Goal: Task Accomplishment & Management: Complete application form

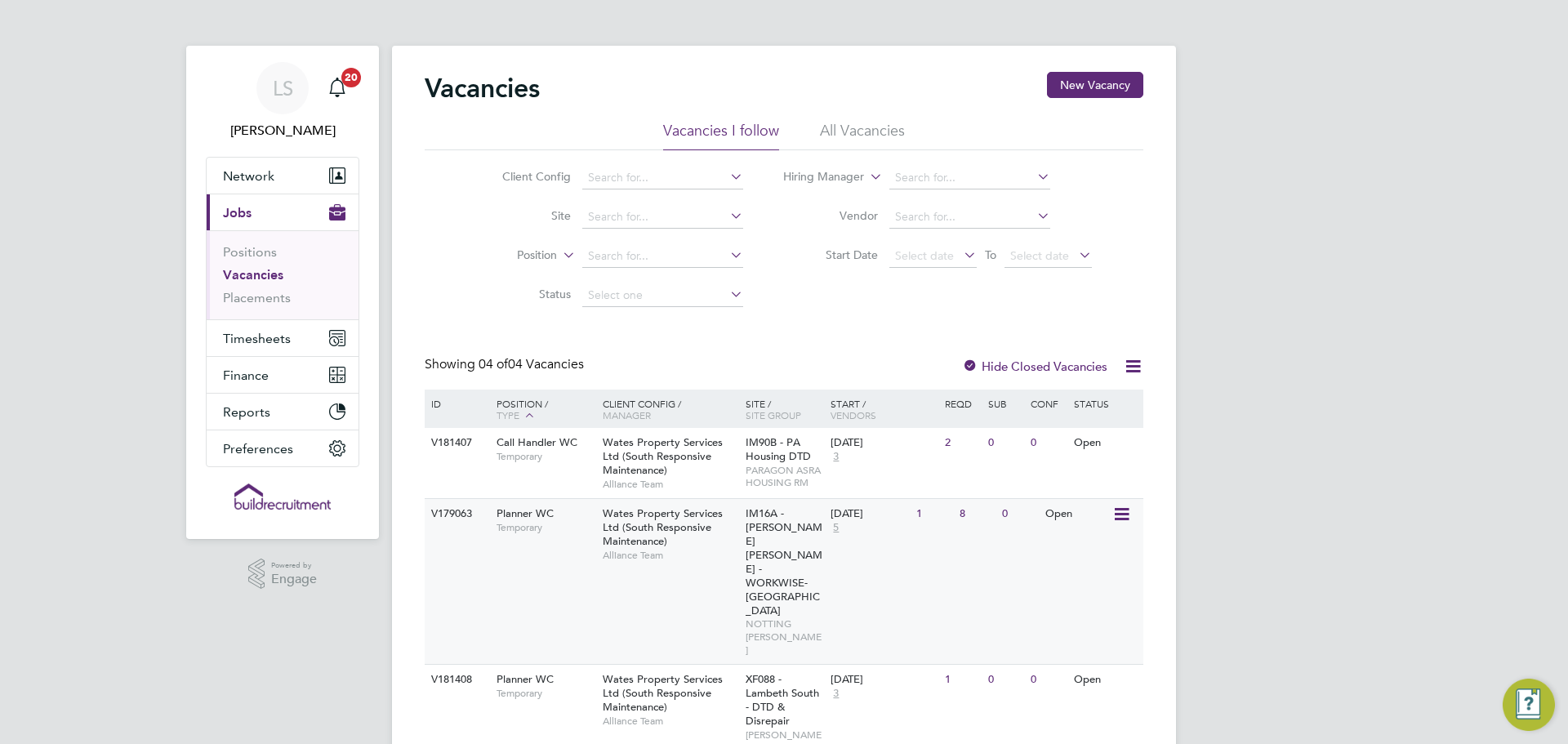
scroll to position [67, 0]
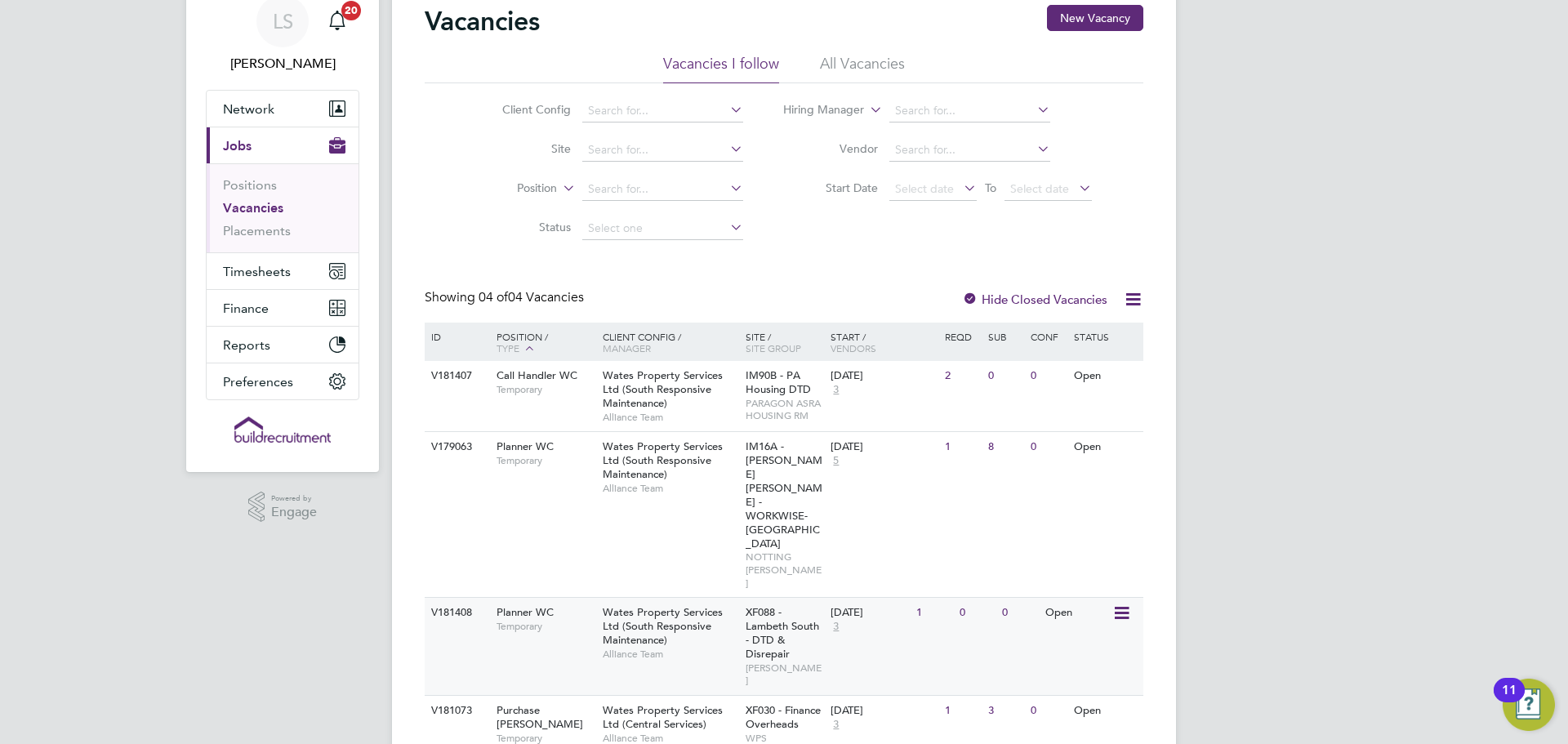
click at [619, 605] on span "Wates Property Services Ltd (South Responsive Maintenance)" at bounding box center [663, 626] width 120 height 42
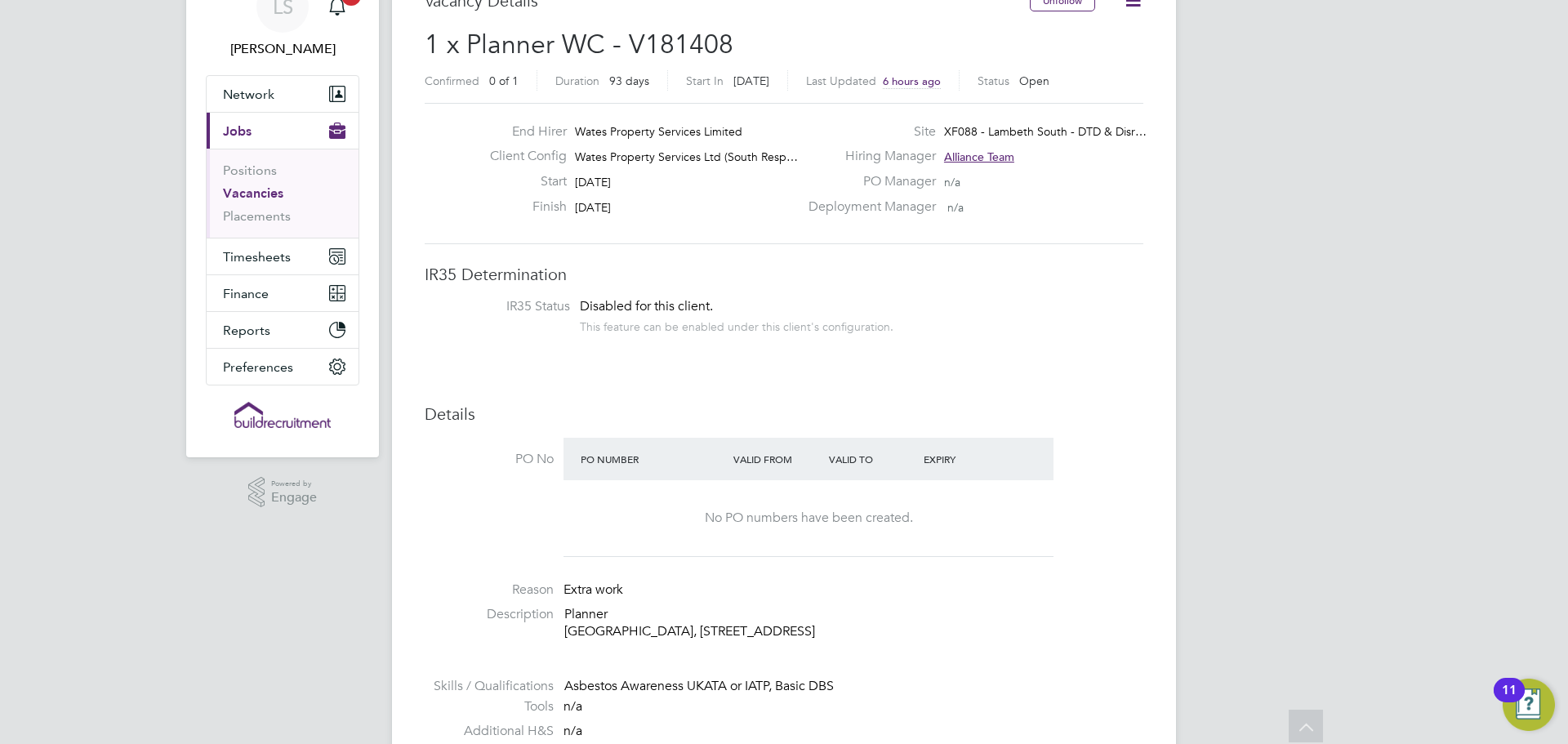
drag, startPoint x: 910, startPoint y: 631, endPoint x: 841, endPoint y: 635, distance: 69.1
click at [841, 635] on p "Planner Lambeth Civic Centre, 6 Brixton Hill, Lambeth, SW2 1EG" at bounding box center [854, 623] width 579 height 34
copy p "SW2 1EG"
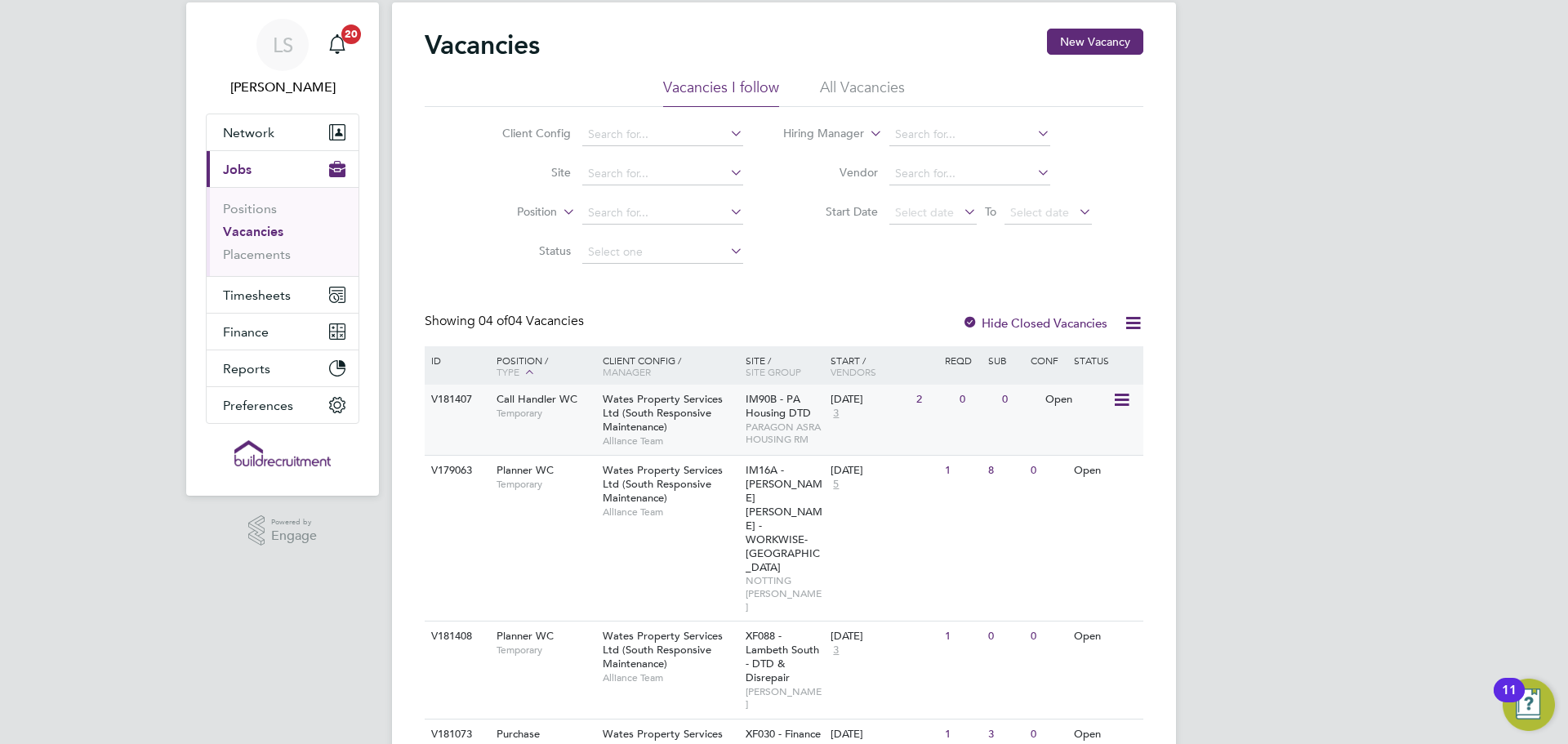
scroll to position [67, 0]
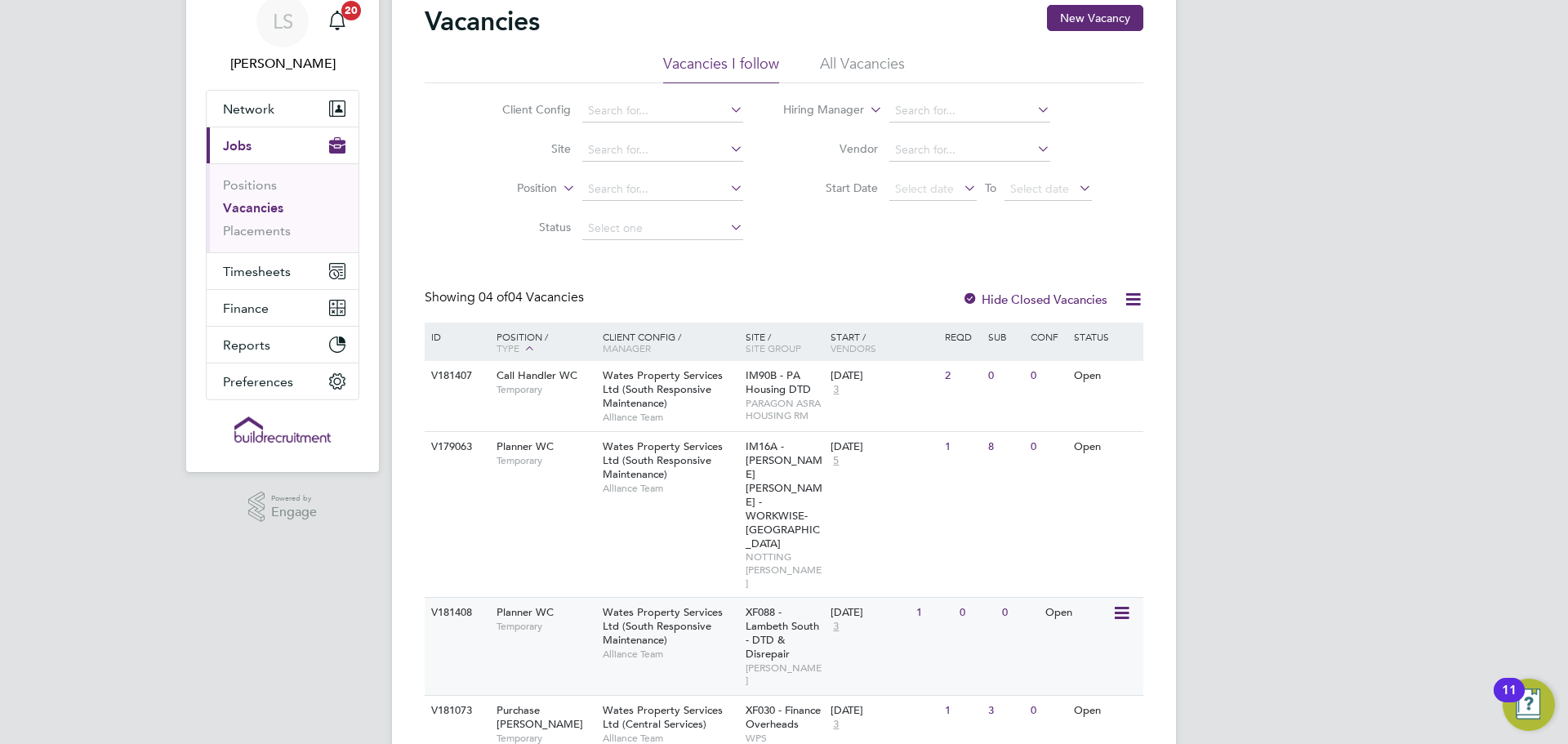
click at [542, 598] on div "Planner WC Temporary" at bounding box center [542, 619] width 115 height 42
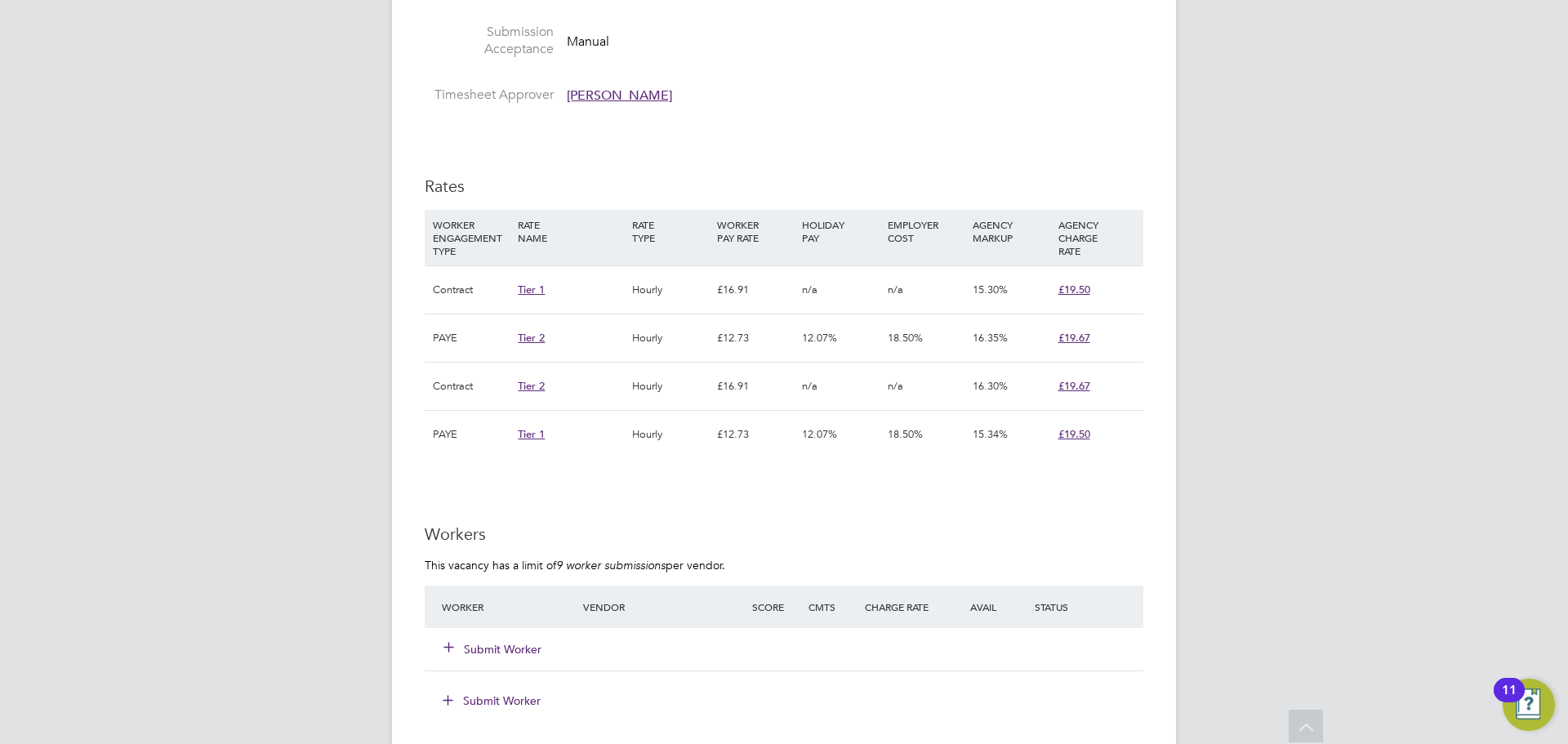
scroll to position [1061, 0]
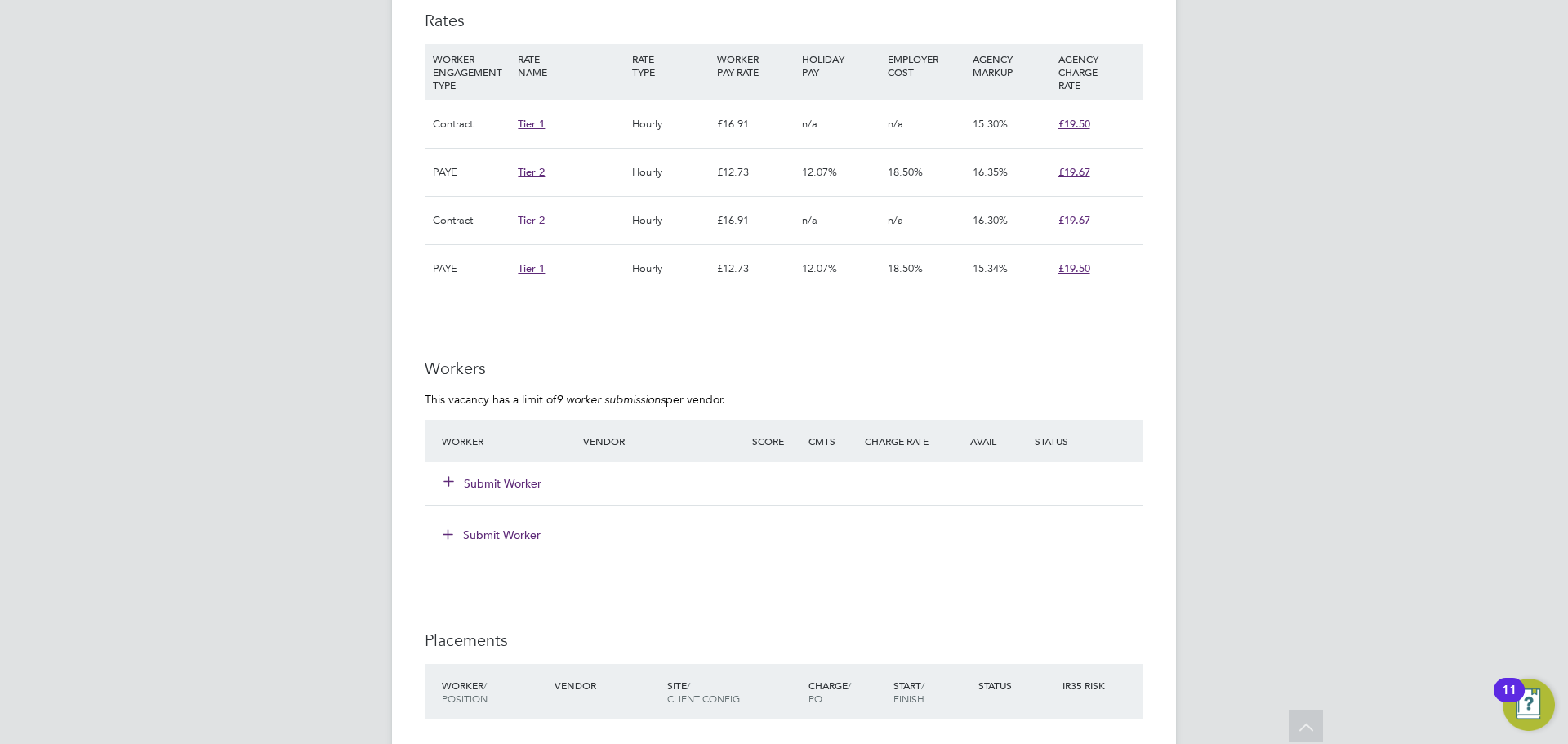
click at [488, 489] on button "Submit Worker" at bounding box center [493, 482] width 98 height 16
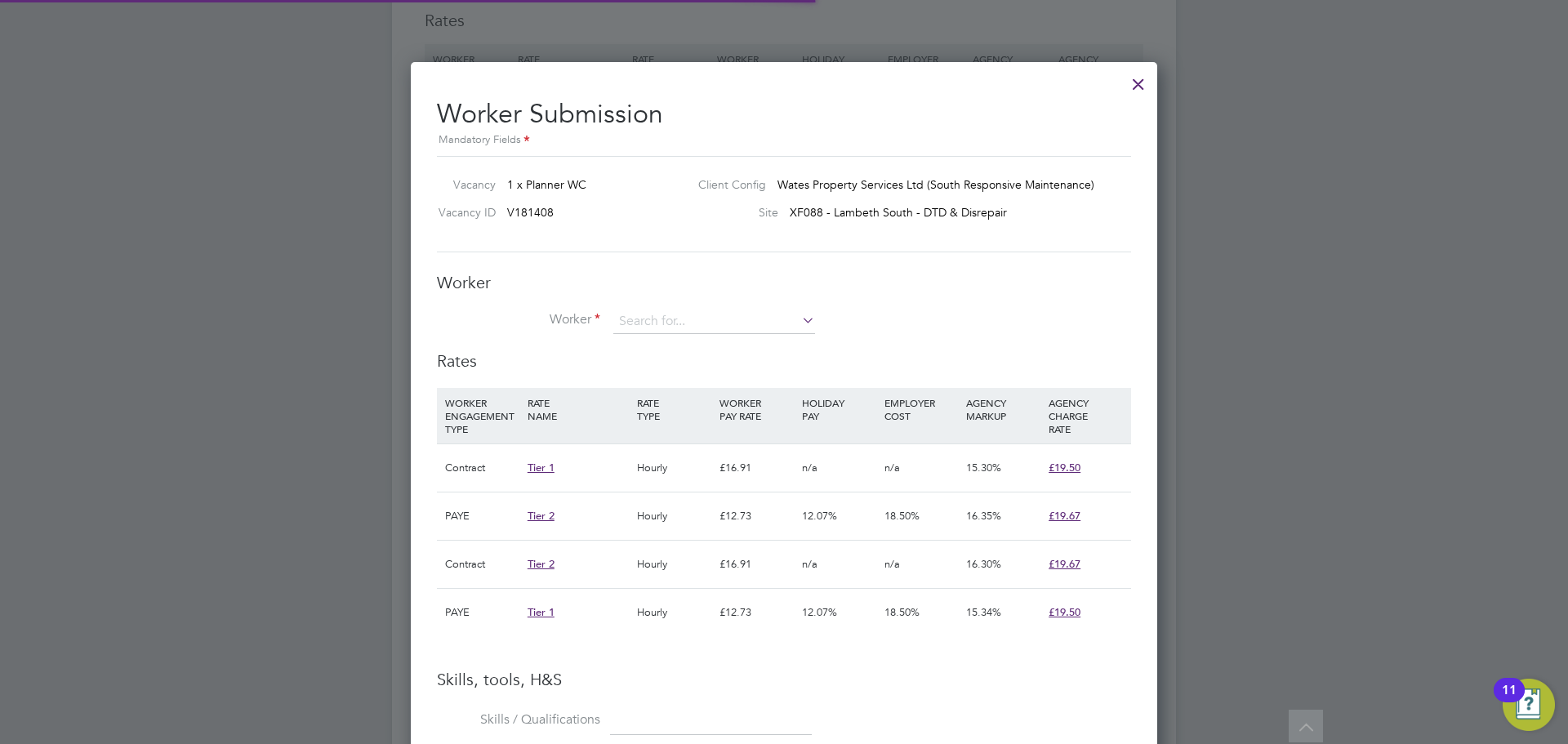
scroll to position [9, 9]
click at [712, 329] on input at bounding box center [714, 322] width 202 height 25
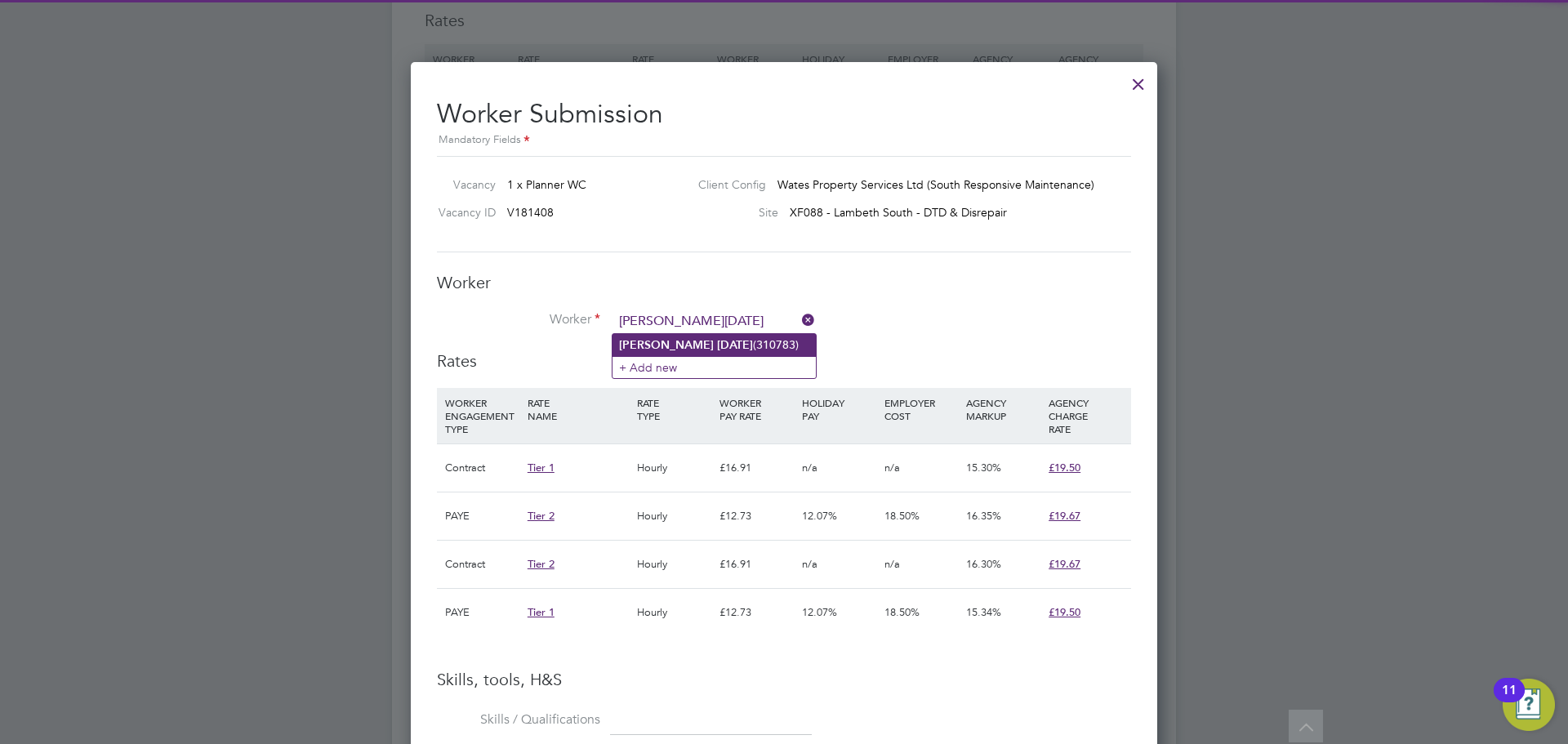
click at [717, 337] on li "[PERSON_NAME][DATE] (310783)" at bounding box center [714, 345] width 204 height 22
type input "[PERSON_NAME][DATE] (310783)"
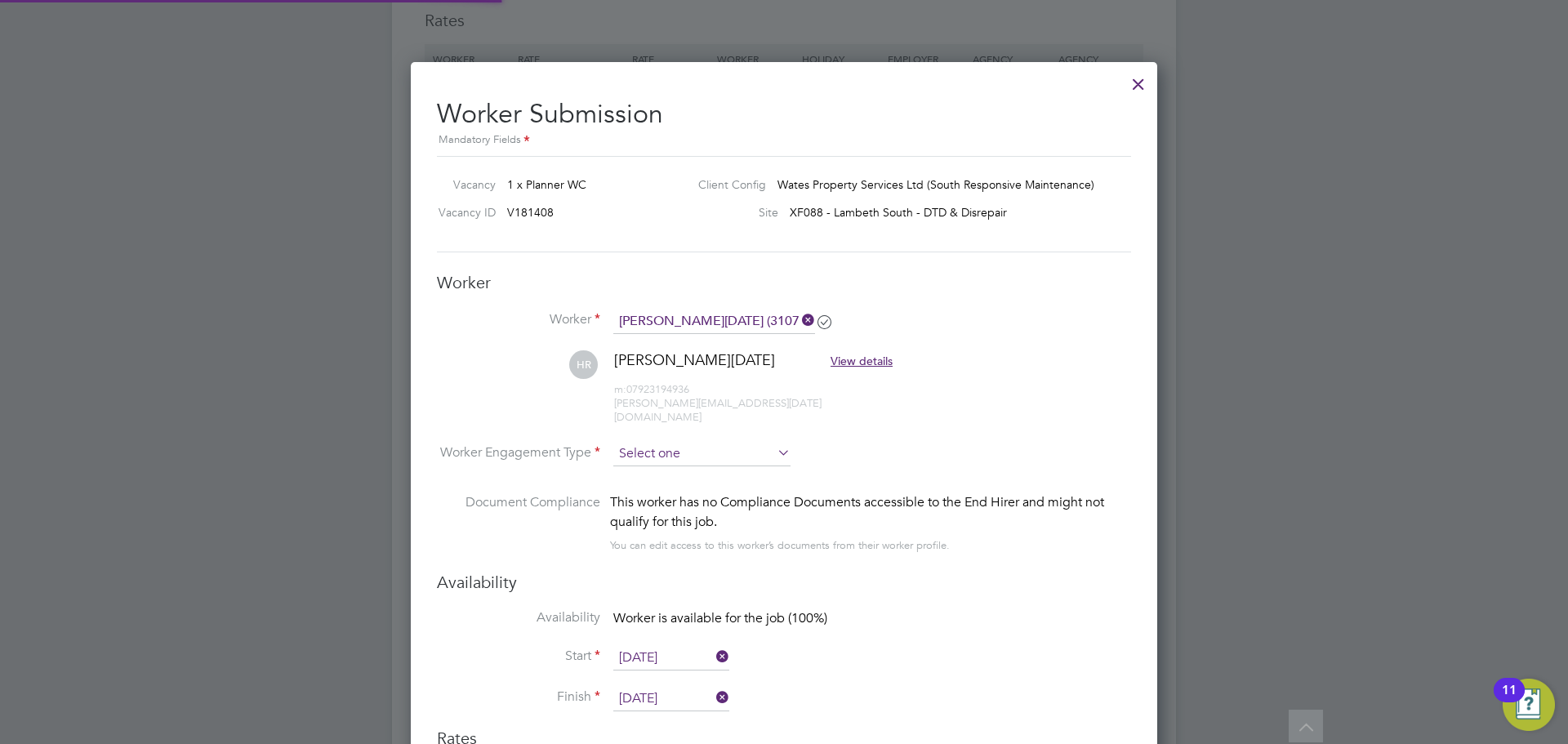
click at [677, 441] on input at bounding box center [701, 454] width 177 height 25
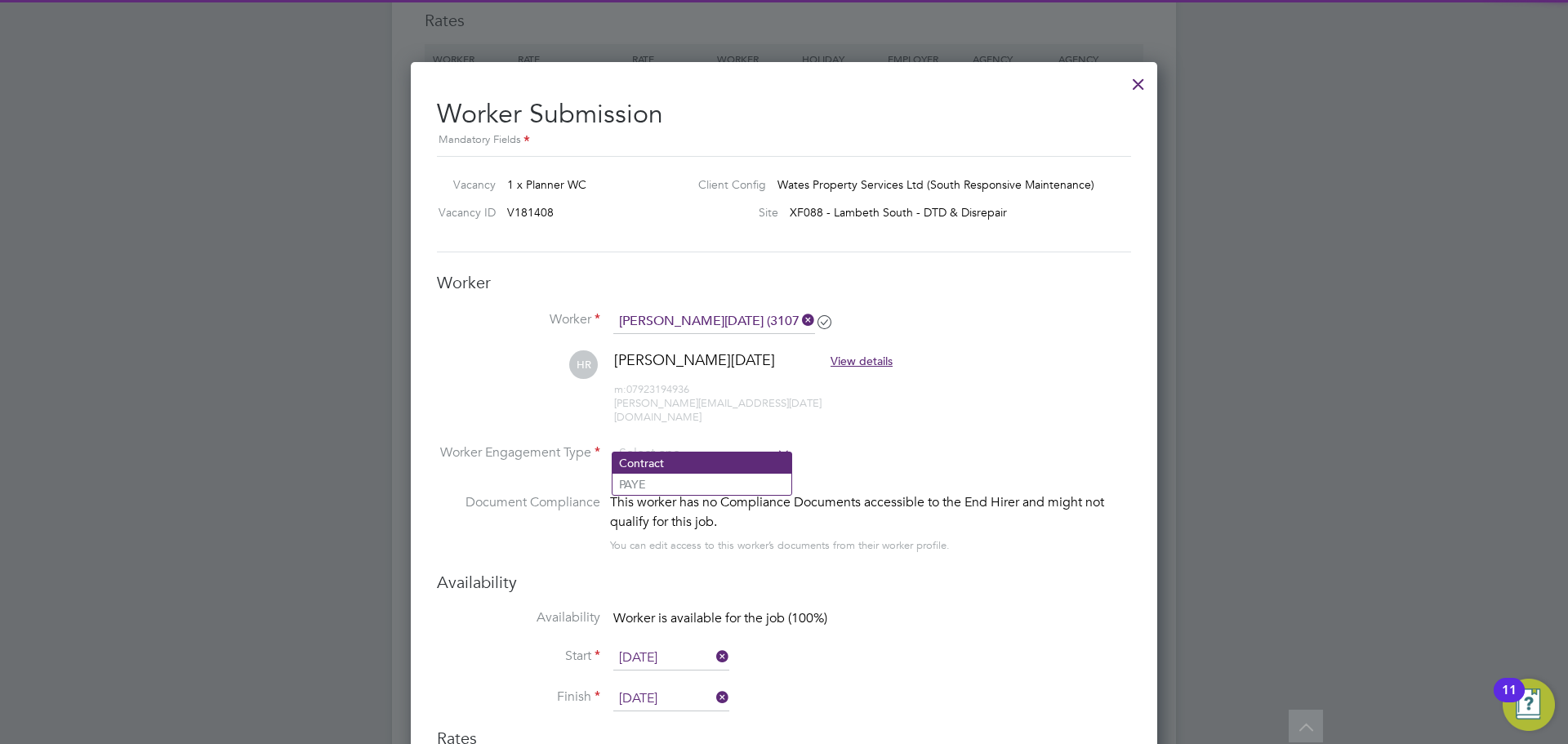
click at [682, 457] on li "Contract" at bounding box center [701, 462] width 179 height 21
type input "Contract"
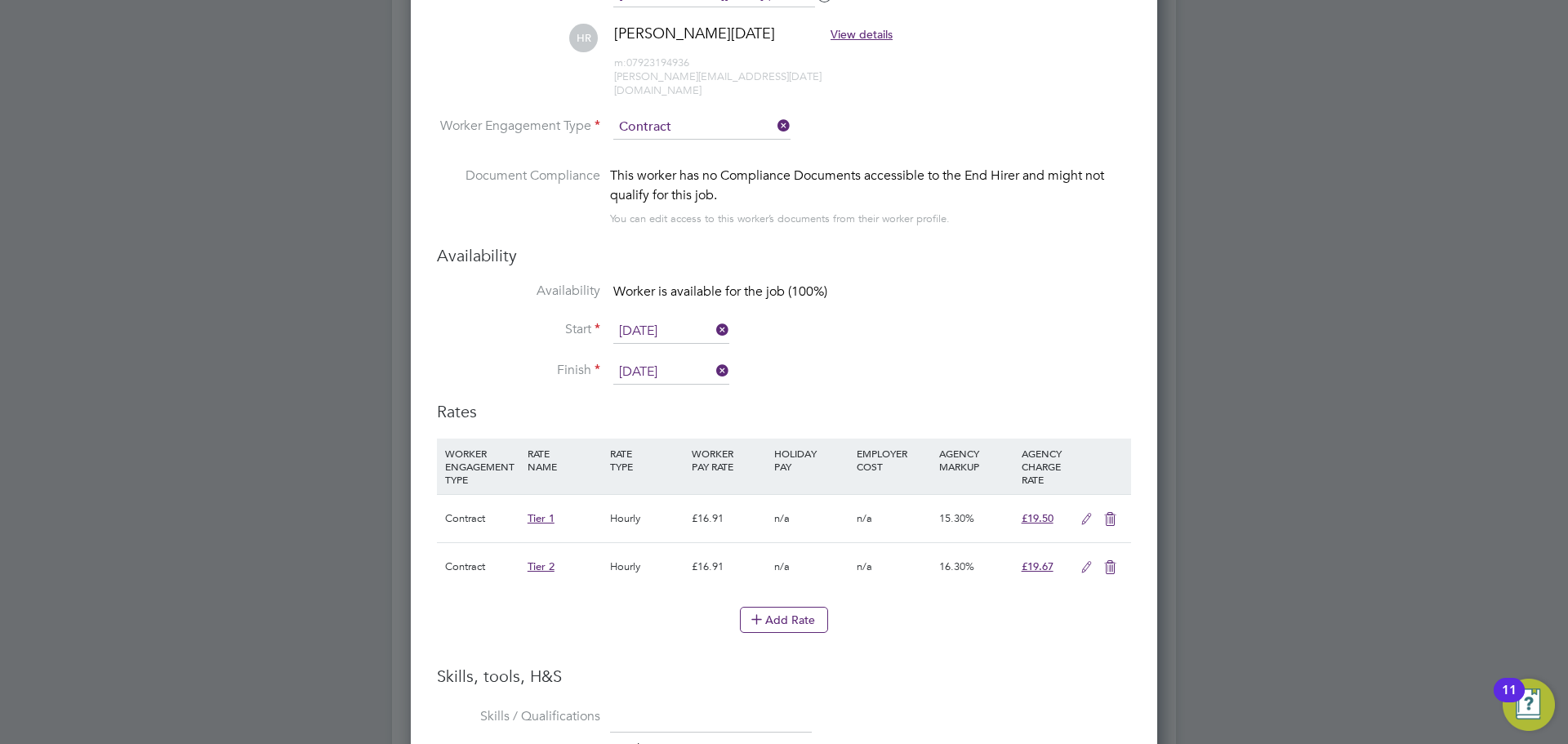
click at [1107, 561] on icon at bounding box center [1109, 567] width 20 height 13
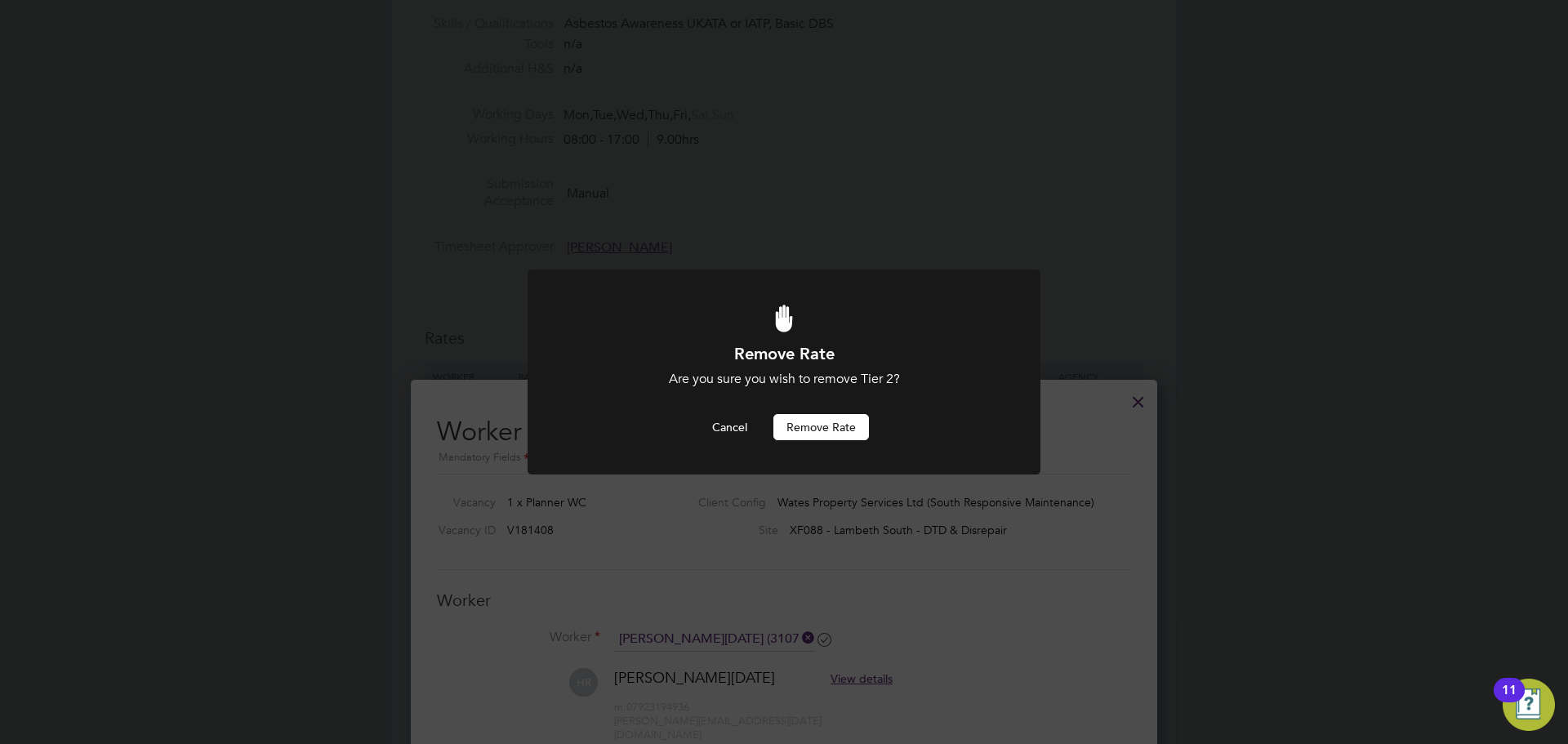
click at [803, 425] on button "Remove rate" at bounding box center [821, 426] width 96 height 26
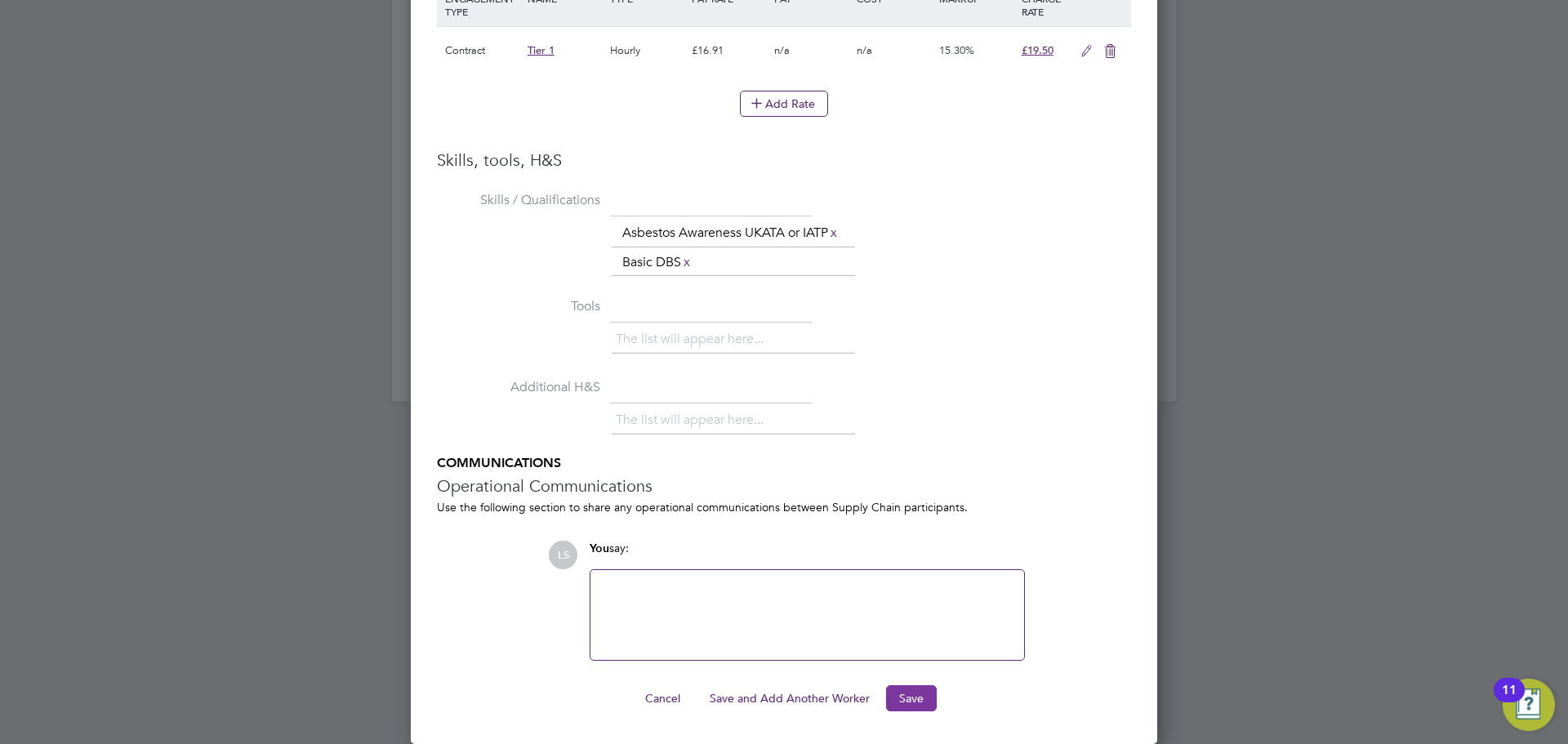
click at [924, 700] on button "Save" at bounding box center [911, 697] width 51 height 26
